Goal: Transaction & Acquisition: Purchase product/service

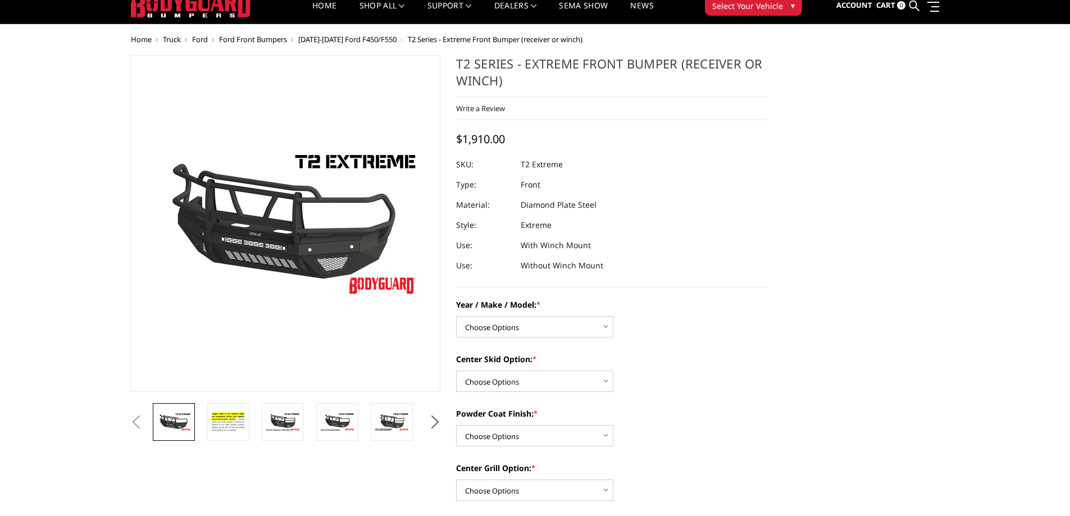
scroll to position [38, 0]
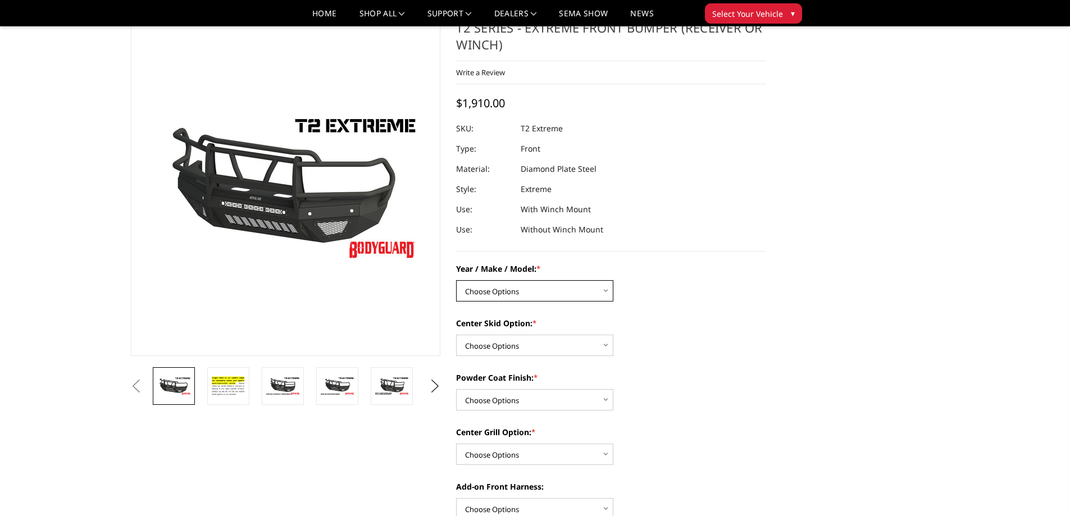
click at [603, 291] on select "Choose Options Chevrolet 19-21 1500 Chevrolet 15-19 2500 / 3500 Chevrolet 20-23…" at bounding box center [534, 290] width 157 height 21
select select "1452"
click at [456, 280] on select "Choose Options Chevrolet 19-21 1500 Chevrolet 15-19 2500 / 3500 Chevrolet 20-23…" at bounding box center [534, 290] width 157 height 21
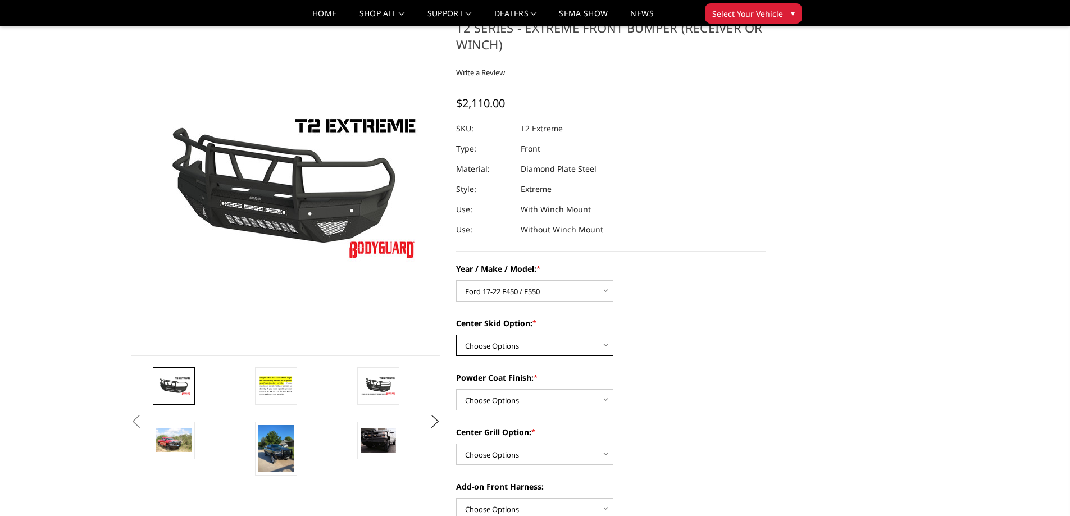
click at [602, 342] on select "Choose Options Standard center skid plate (included) Receiver tube Winch mount …" at bounding box center [534, 345] width 157 height 21
select select "626"
click at [456, 335] on select "Choose Options Standard center skid plate (included) Receiver tube Winch mount …" at bounding box center [534, 345] width 157 height 21
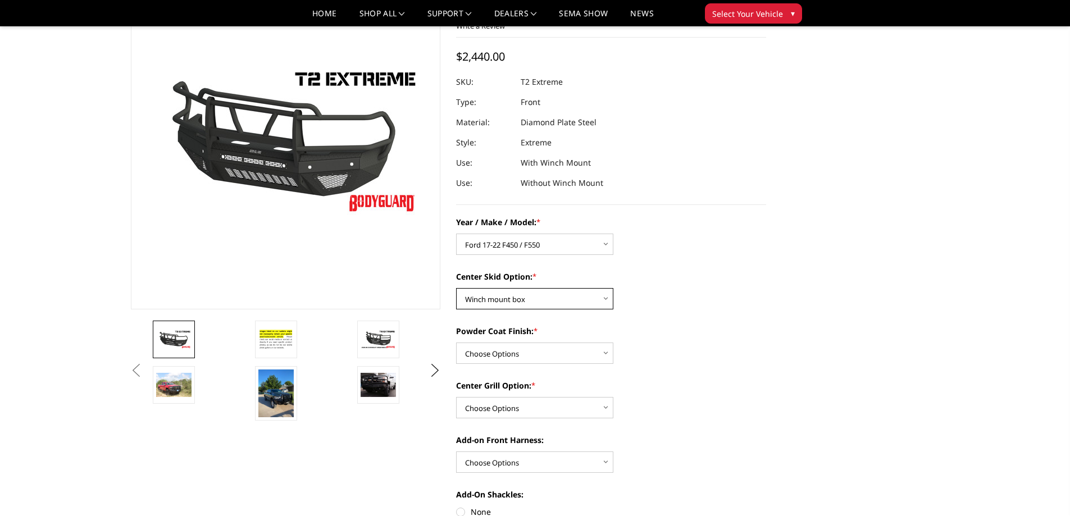
scroll to position [94, 0]
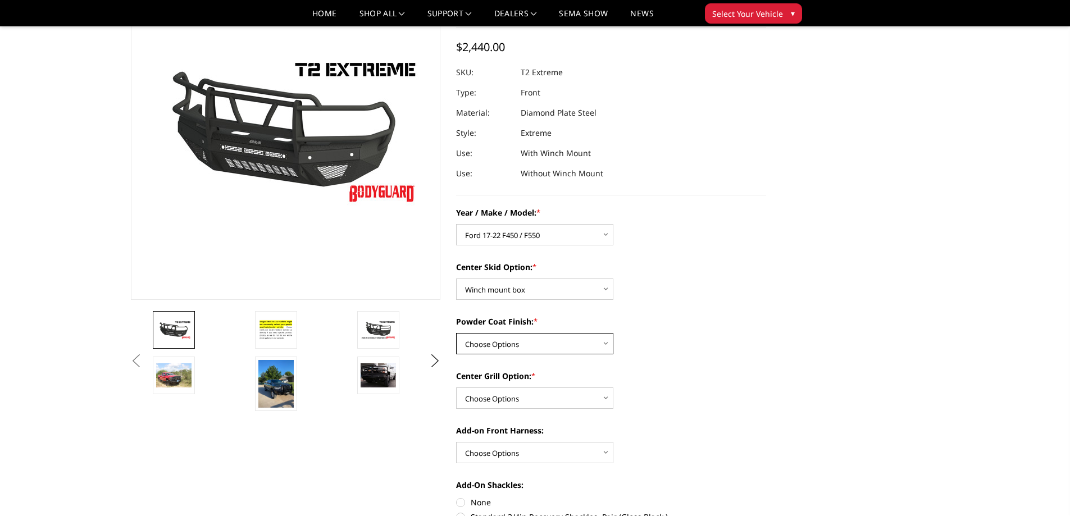
click at [594, 341] on select "Choose Options Bare metal Gloss Black Powder Coat Texture Black Powder Coat" at bounding box center [534, 343] width 157 height 21
select select "667"
click at [456, 333] on select "Choose Options Bare metal Gloss Black Powder Coat Texture Black Powder Coat" at bounding box center [534, 343] width 157 height 21
click at [611, 397] on select "Choose Options Add expanded metal in center grill Decline this option" at bounding box center [534, 398] width 157 height 21
select select "1080"
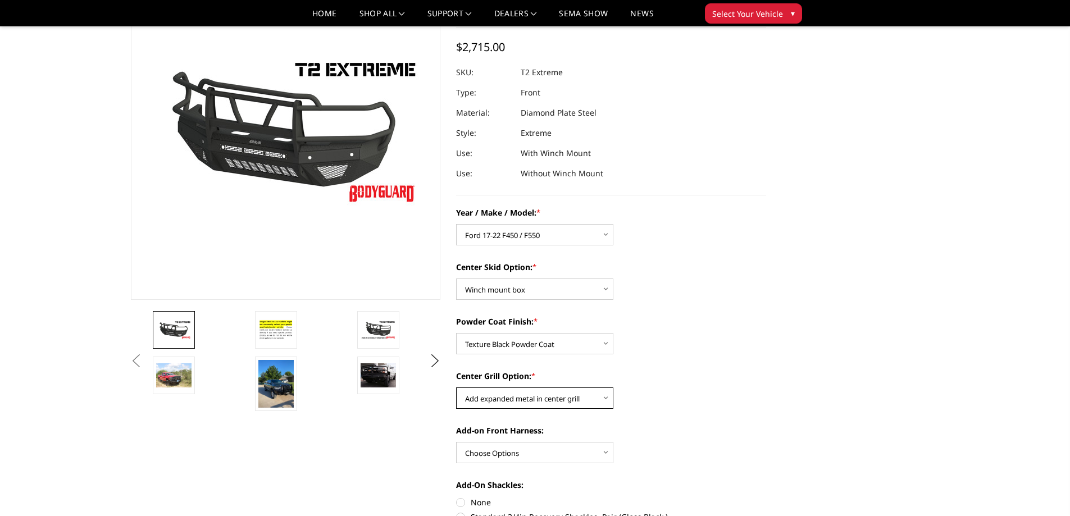
click at [456, 388] on select "Choose Options Add expanded metal in center grill Decline this option" at bounding box center [534, 398] width 157 height 21
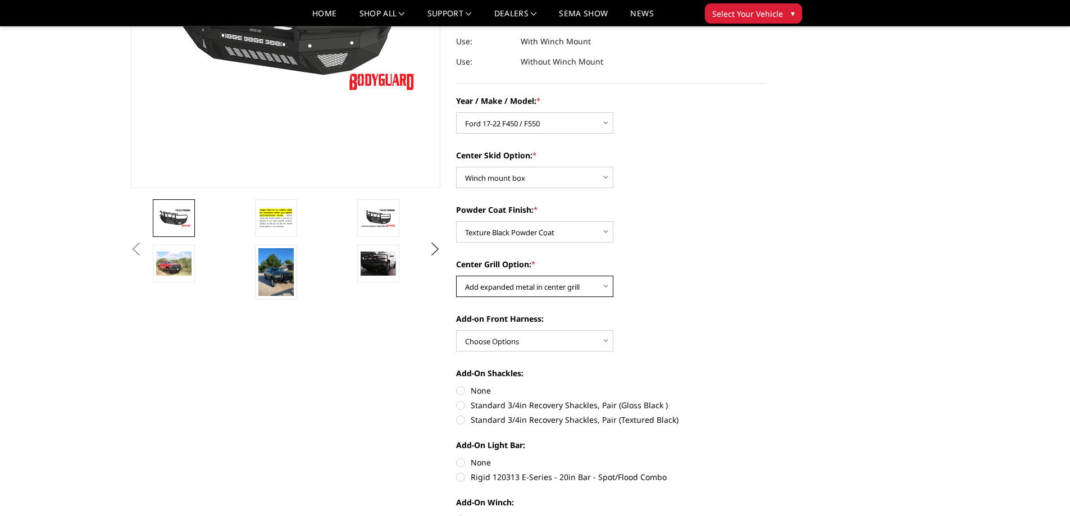
scroll to position [206, 0]
click at [596, 337] on select "Choose Options WITH front camera harness WITHOUT front camera harness" at bounding box center [534, 340] width 157 height 21
select select "1695"
click at [456, 330] on select "Choose Options WITH front camera harness WITHOUT front camera harness" at bounding box center [534, 340] width 157 height 21
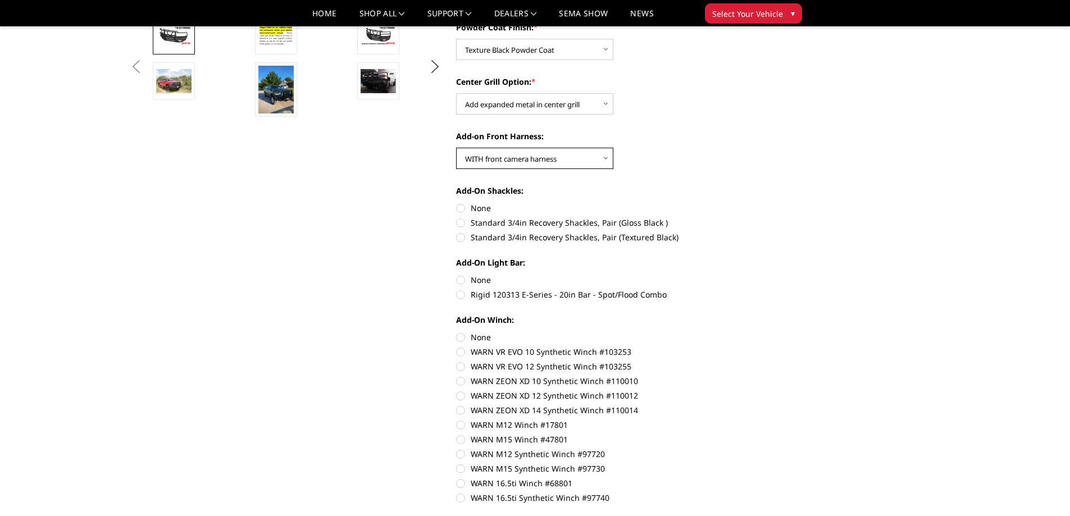
scroll to position [393, 0]
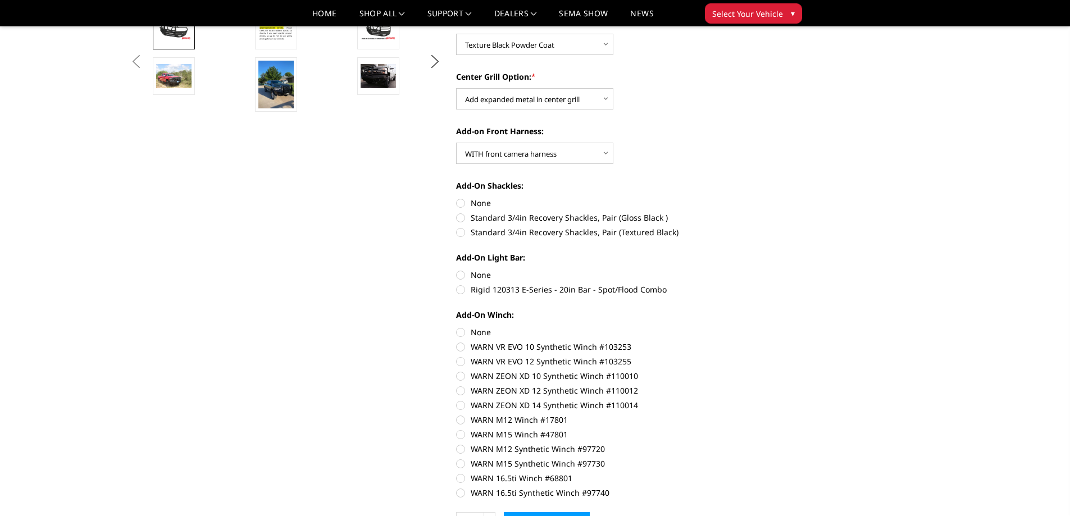
click at [462, 201] on label "None" at bounding box center [611, 203] width 310 height 12
click at [457, 198] on input "None" at bounding box center [456, 197] width 1 height 1
radio input "true"
click at [459, 275] on label "None" at bounding box center [611, 275] width 310 height 12
click at [457, 270] on input "None" at bounding box center [456, 269] width 1 height 1
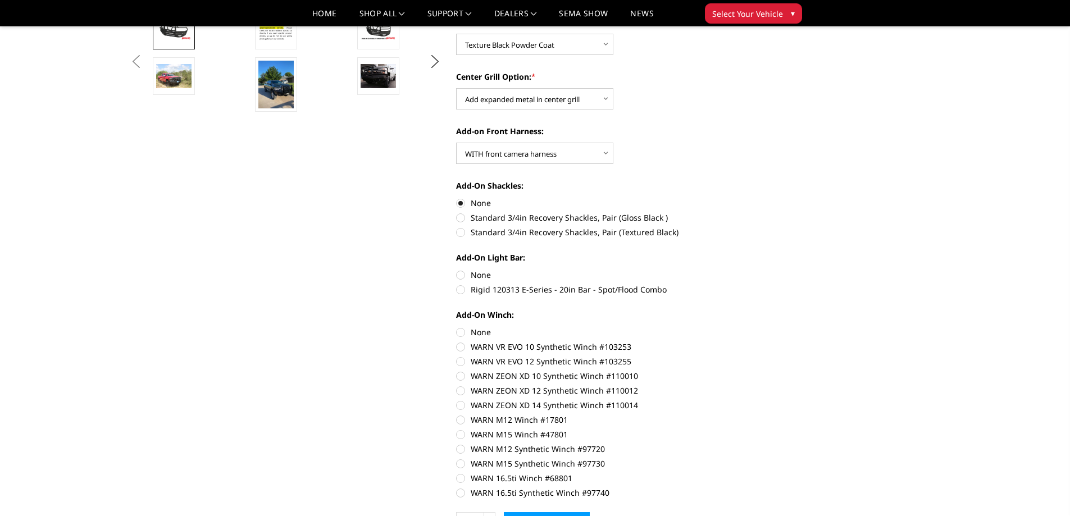
radio input "true"
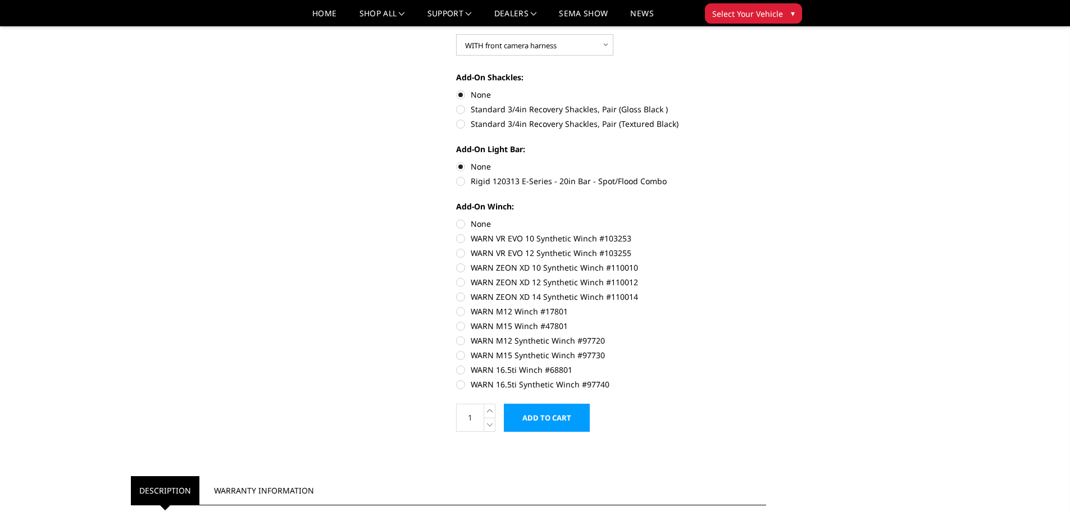
scroll to position [506, 0]
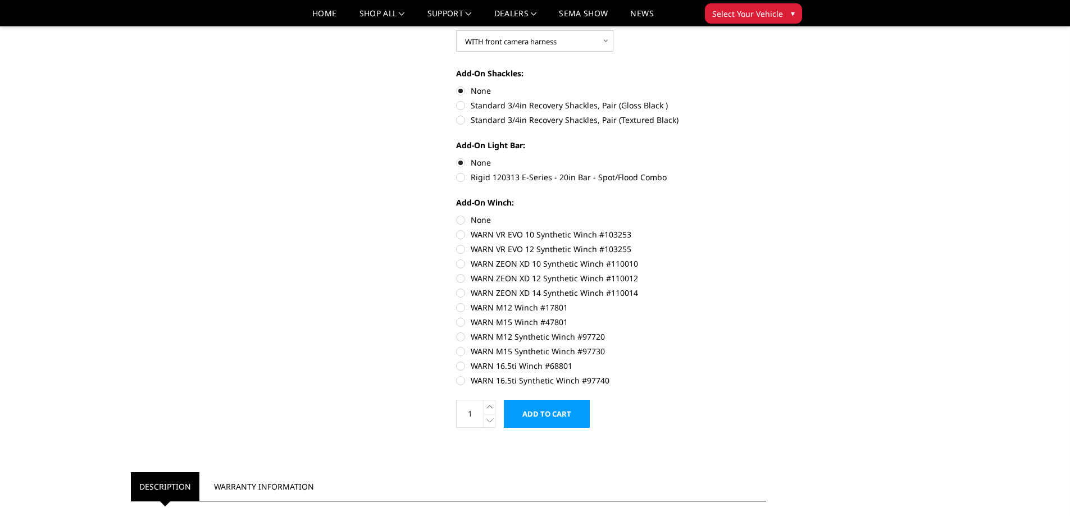
click at [459, 292] on label "WARN ZEON XD 14 Synthetic Winch #110014" at bounding box center [611, 293] width 310 height 12
click at [766, 273] on input "WARN ZEON XD 14 Synthetic Winch #110014" at bounding box center [766, 272] width 1 height 1
radio input "true"
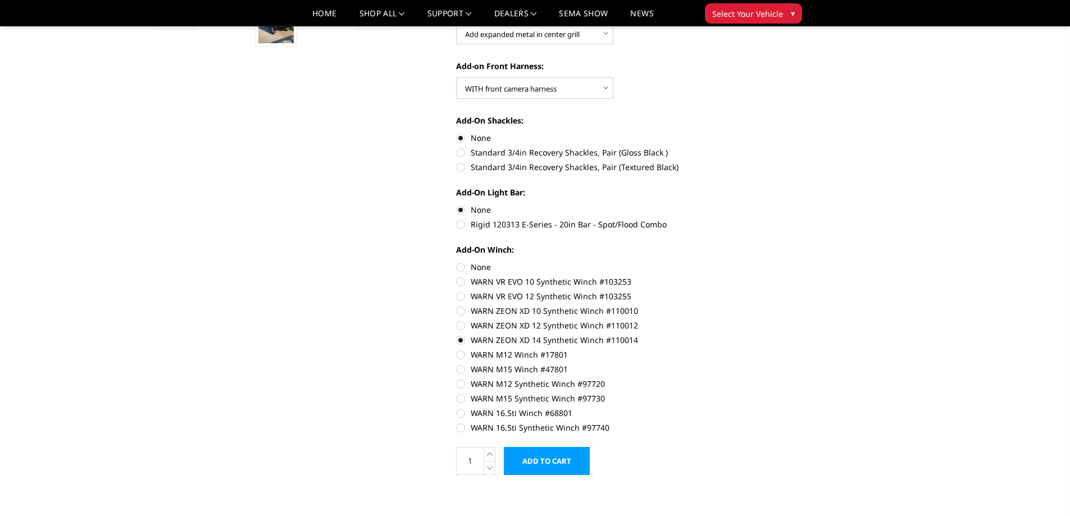
scroll to position [487, 0]
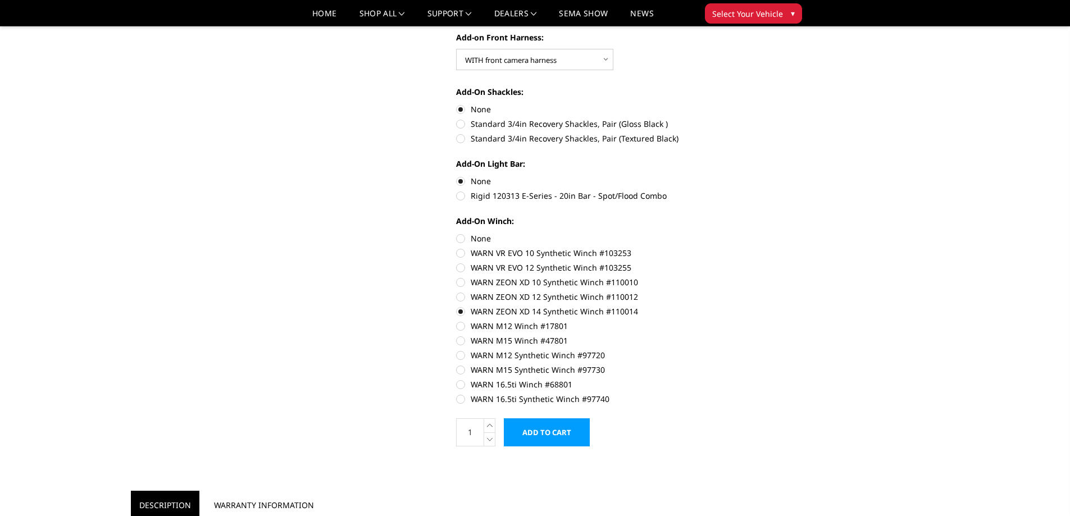
click at [461, 398] on label "WARN 16.5ti Synthetic Winch #97740" at bounding box center [611, 399] width 310 height 12
click at [766, 379] on input "WARN 16.5ti Synthetic Winch #97740" at bounding box center [766, 379] width 1 height 1
radio input "true"
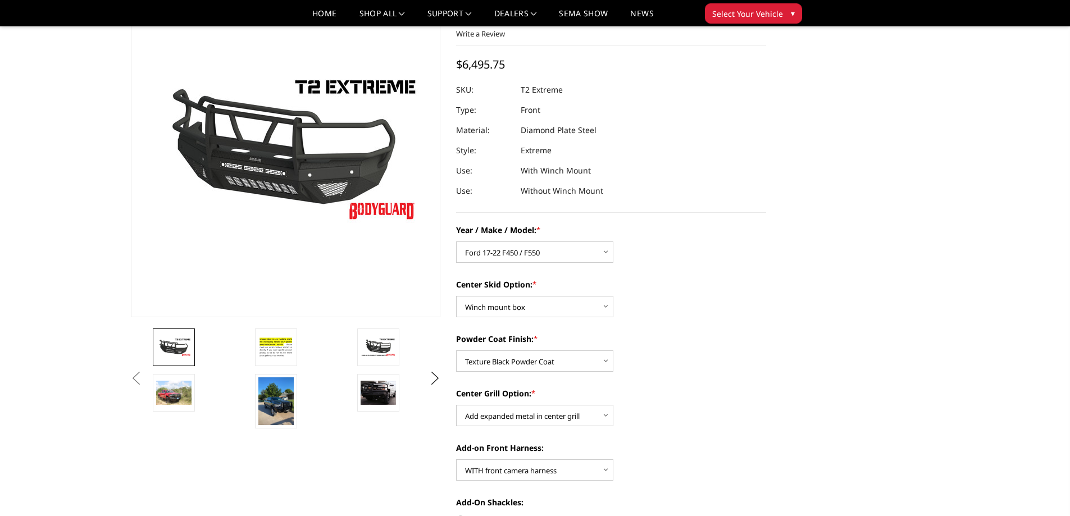
scroll to position [75, 0]
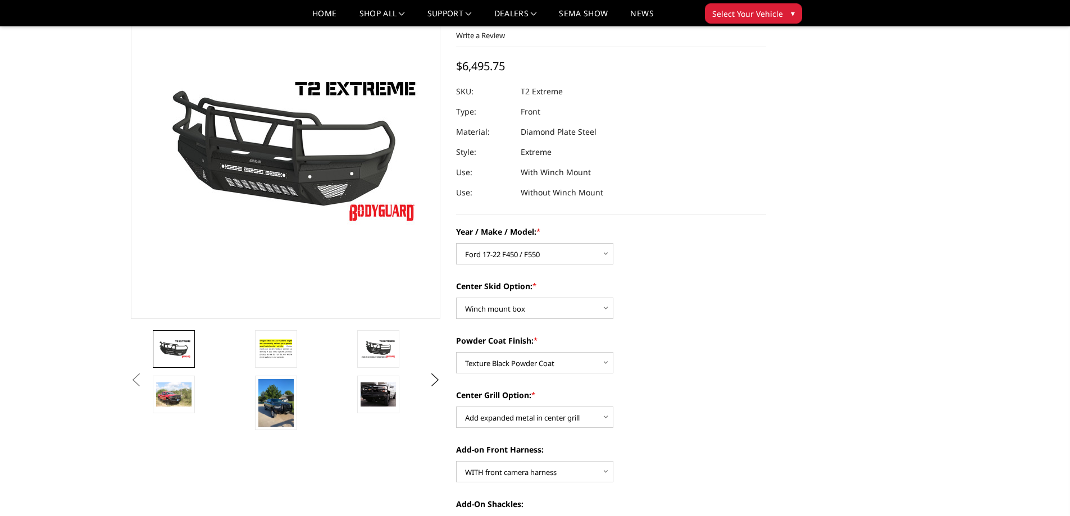
click at [280, 400] on img at bounding box center [275, 403] width 35 height 48
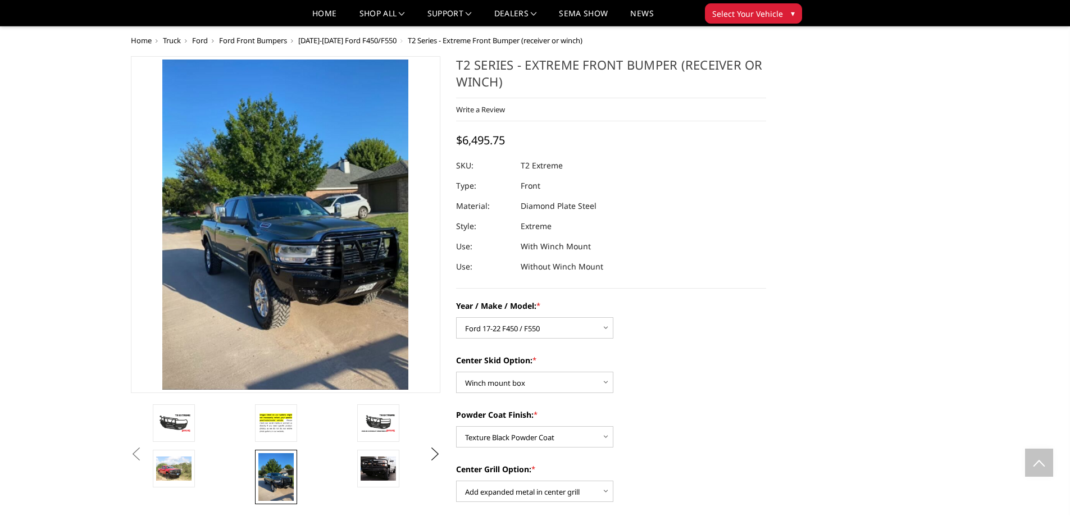
scroll to position [0, 0]
